Goal: Task Accomplishment & Management: Use online tool/utility

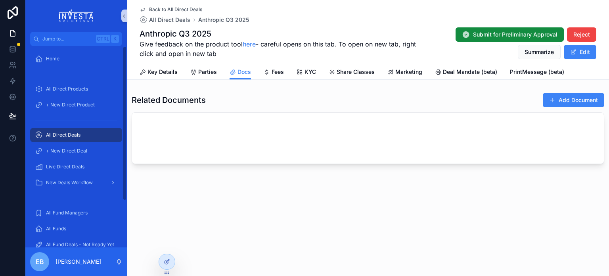
click at [67, 130] on div "All Direct Deals" at bounding box center [76, 134] width 82 height 13
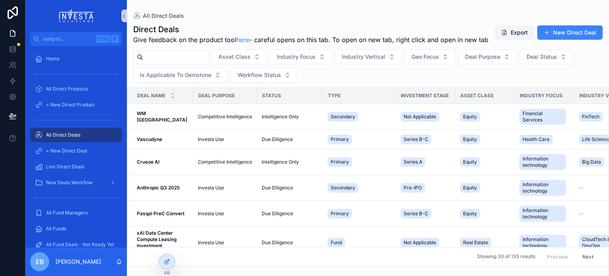
click at [201, 63] on input "scrollable content" at bounding box center [175, 57] width 65 height 11
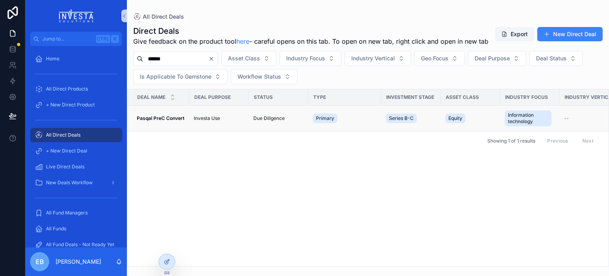
type input "******"
click at [171, 121] on strong "Pasqal PreC Convert" at bounding box center [161, 118] width 48 height 6
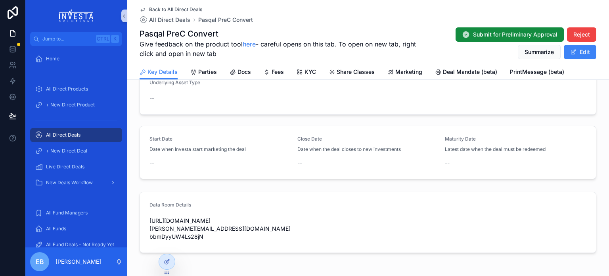
scroll to position [260, 0]
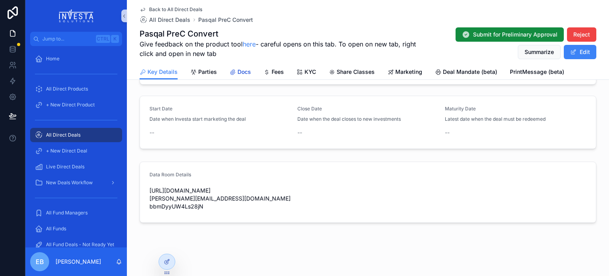
click at [231, 76] on link "Docs" at bounding box center [240, 73] width 21 height 16
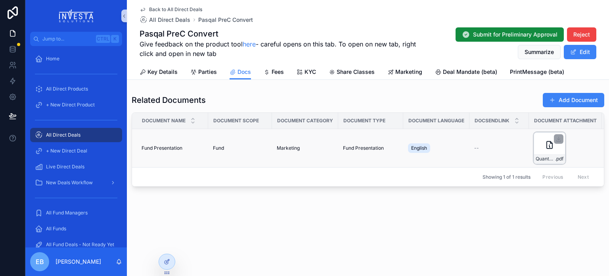
click at [547, 145] on icon "scrollable content" at bounding box center [550, 145] width 10 height 10
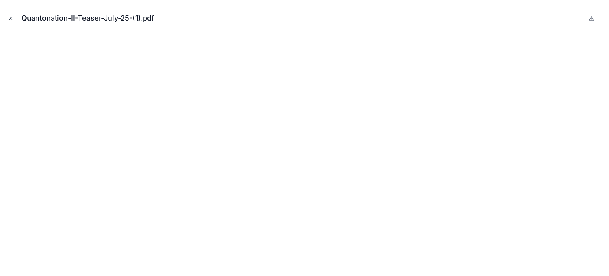
click at [8, 15] on button "Close modal" at bounding box center [10, 18] width 9 height 9
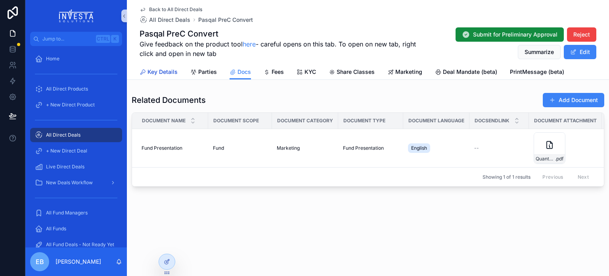
click at [166, 70] on span "Key Details" at bounding box center [163, 72] width 30 height 8
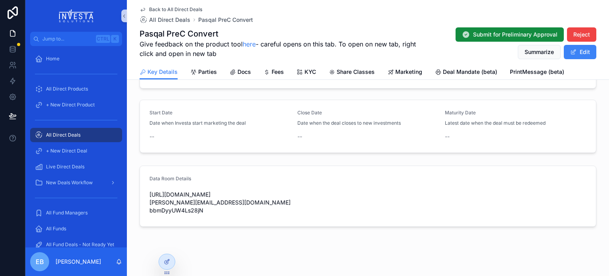
scroll to position [260, 0]
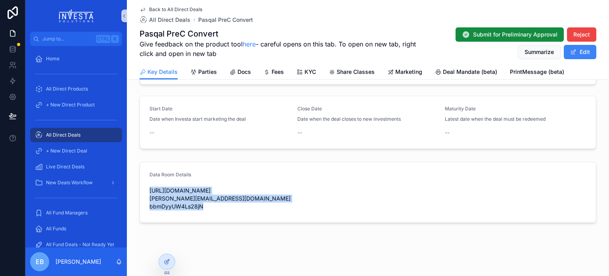
drag, startPoint x: 147, startPoint y: 192, endPoint x: 364, endPoint y: 185, distance: 216.6
click at [364, 185] on div "[URL][DOMAIN_NAME] [PERSON_NAME][EMAIL_ADDRESS][DOMAIN_NAME] bbmDyyUW4Ls28jN" at bounding box center [368, 198] width 437 height 29
copy span "[URL][DOMAIN_NAME]"
drag, startPoint x: 146, startPoint y: 198, endPoint x: 257, endPoint y: 196, distance: 111.1
click at [257, 196] on span "[URL][DOMAIN_NAME] [PERSON_NAME][EMAIL_ADDRESS][DOMAIN_NAME] bbmDyyUW4Ls28jN" at bounding box center [368, 198] width 437 height 24
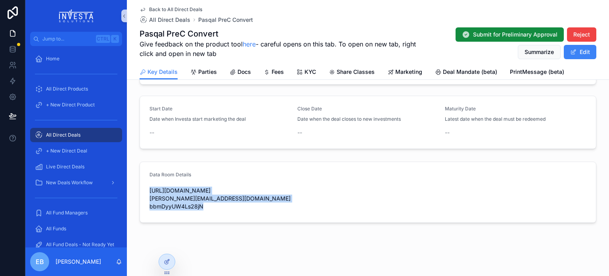
copy span "[PERSON_NAME][EMAIL_ADDRESS][DOMAIN_NAME]"
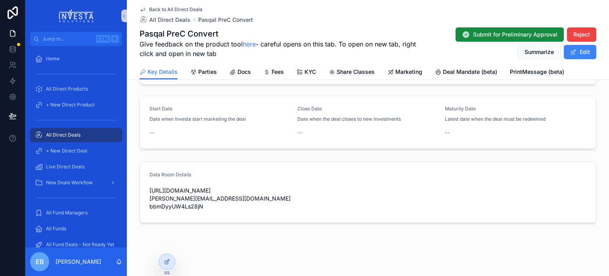
click at [173, 203] on span "[URL][DOMAIN_NAME] [PERSON_NAME][EMAIL_ADDRESS][DOMAIN_NAME] bbmDyyUW4Ls28jN" at bounding box center [368, 198] width 437 height 24
copy span "bbmDyyUW4Ls28jN"
